Goal: Task Accomplishment & Management: Manage account settings

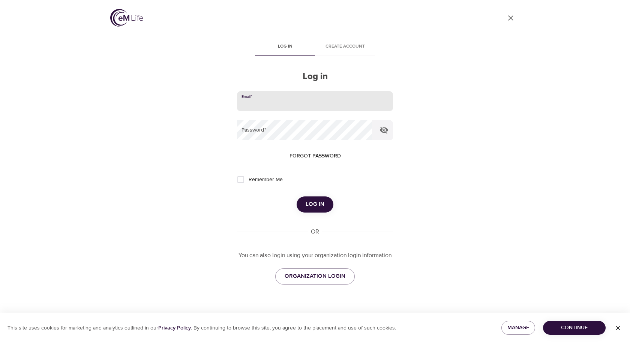
click at [254, 98] on input "email" at bounding box center [315, 101] width 156 height 20
type input "[EMAIL_ADDRESS][DOMAIN_NAME]"
click at [240, 178] on input "Remember Me" at bounding box center [241, 180] width 16 height 16
checkbox input "true"
click at [311, 204] on span "Log in" at bounding box center [314, 204] width 19 height 10
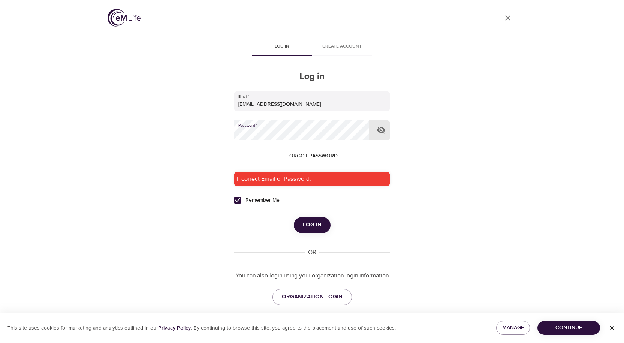
click at [196, 132] on div "User Profile Log in Create account Log in Email   * [EMAIL_ADDRESS][DOMAIN_NAME…" at bounding box center [312, 171] width 427 height 343
click at [294, 217] on button "Log in" at bounding box center [312, 225] width 37 height 16
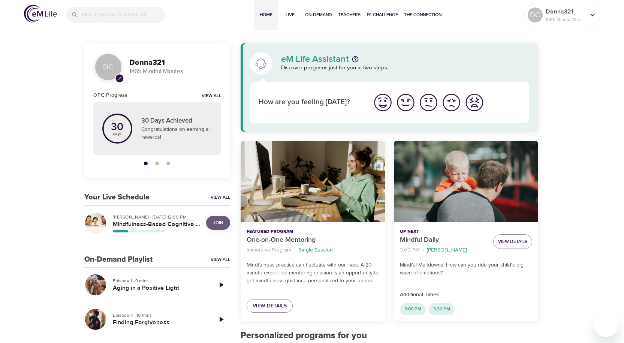
click at [222, 223] on span "Join" at bounding box center [218, 223] width 10 height 8
